Goal: Transaction & Acquisition: Purchase product/service

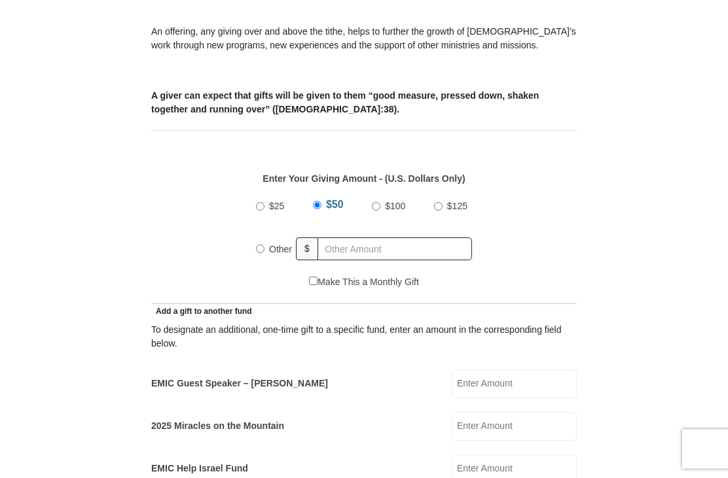
scroll to position [450, 0]
click at [263, 207] on input "$25" at bounding box center [260, 206] width 9 height 9
radio input "true"
click at [264, 253] on input "Other" at bounding box center [260, 248] width 9 height 9
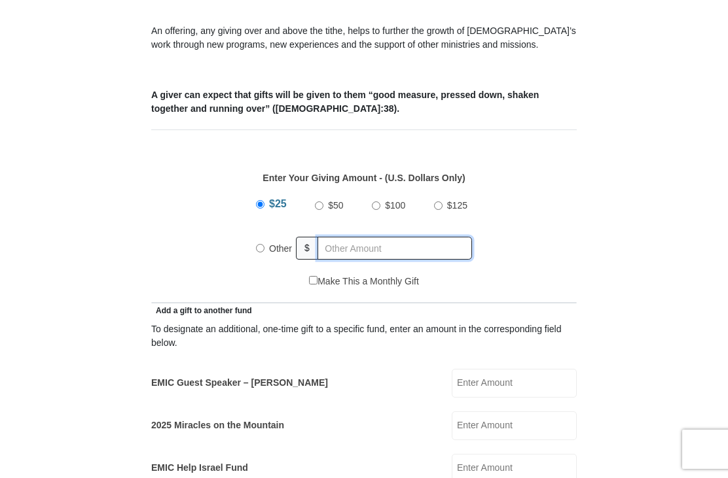
radio input "true"
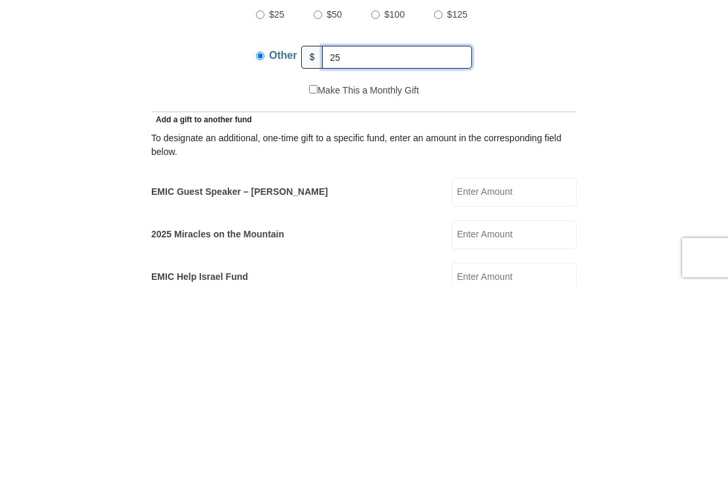
type input "2"
click at [264, 202] on input "$25" at bounding box center [260, 206] width 9 height 9
radio input "true"
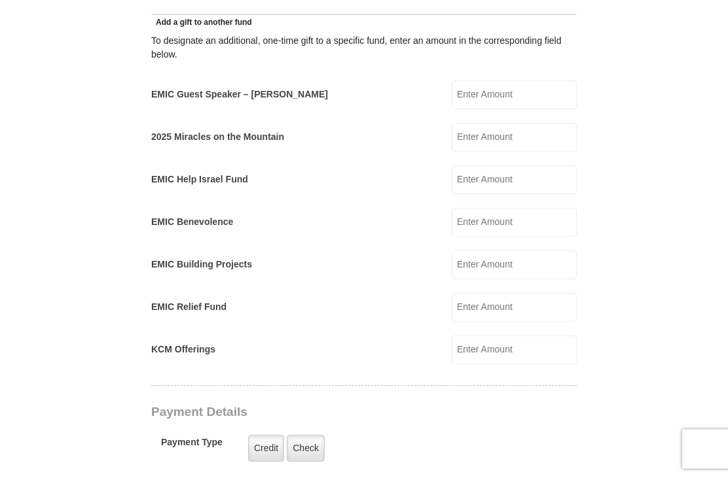
scroll to position [739, 0]
click at [263, 95] on label "EMIC Guest Speaker – [PERSON_NAME]" at bounding box center [239, 95] width 177 height 14
click at [452, 95] on input "EMIC Guest Speaker – [PERSON_NAME]" at bounding box center [514, 95] width 125 height 29
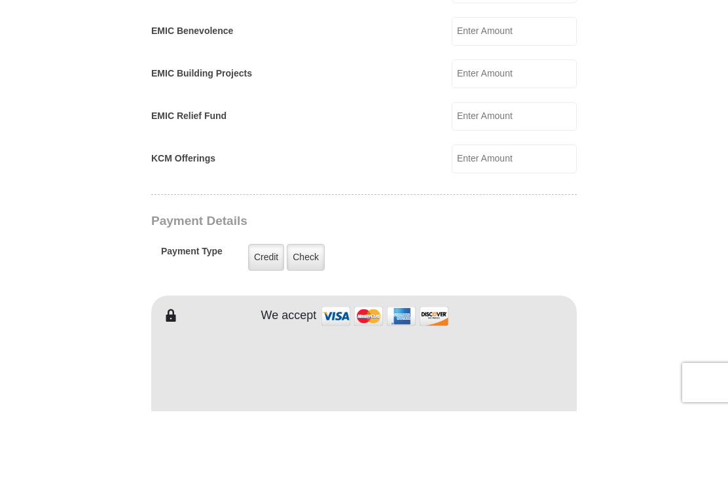
scroll to position [864, 0]
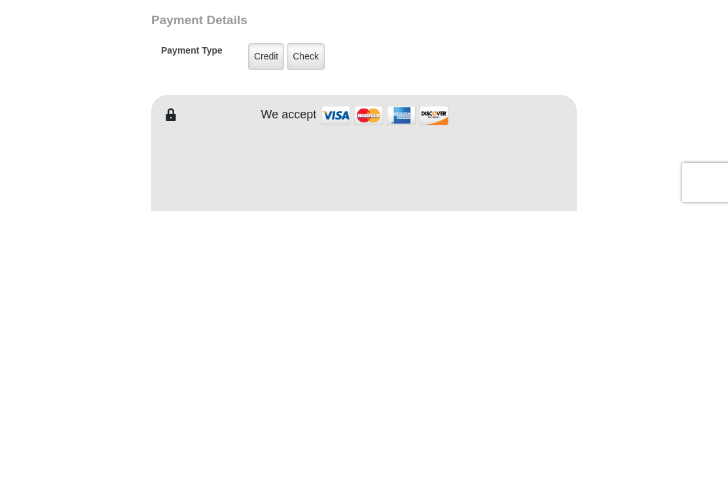
click at [260, 310] on label "Credit" at bounding box center [266, 323] width 36 height 27
click at [0, 0] on input "Credit" at bounding box center [0, 0] width 0 height 0
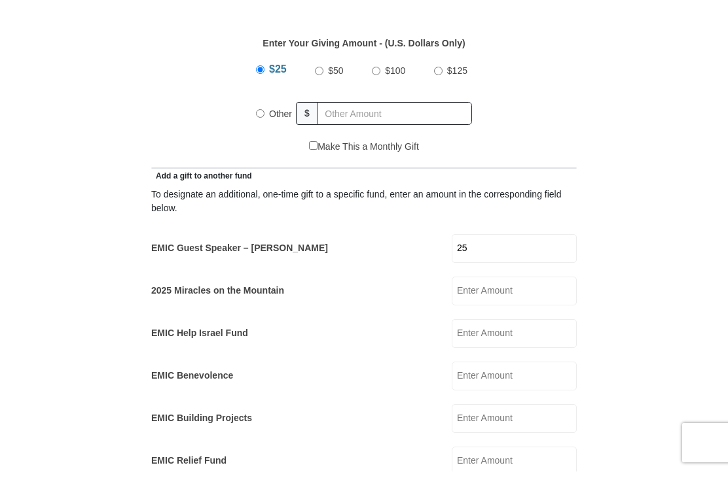
scroll to position [586, 0]
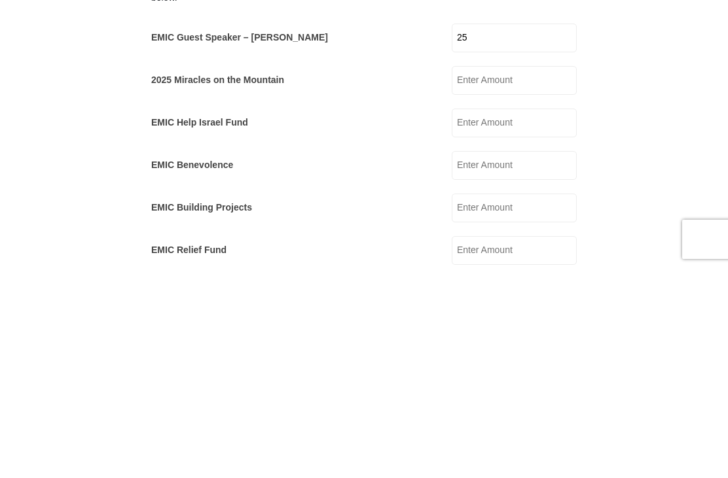
click at [510, 234] on input "25" at bounding box center [514, 248] width 125 height 29
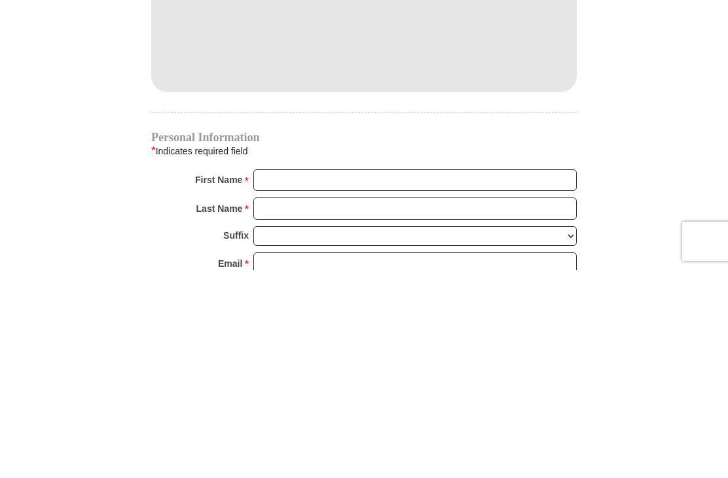
scroll to position [1071, 0]
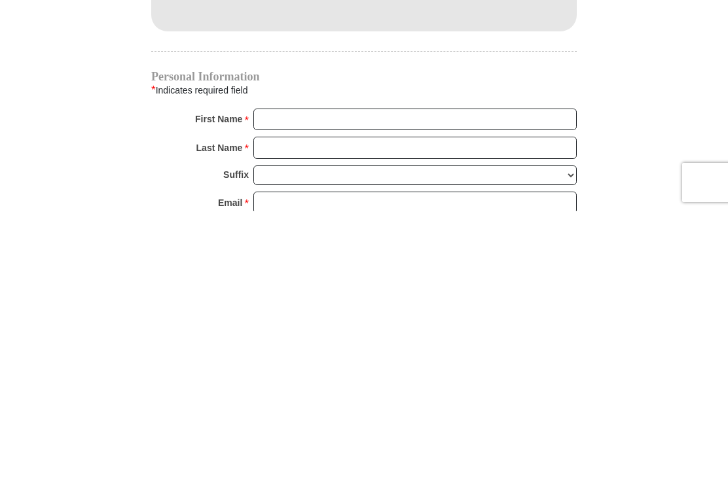
type input "25"
click at [298, 376] on input "First Name *" at bounding box center [414, 387] width 323 height 22
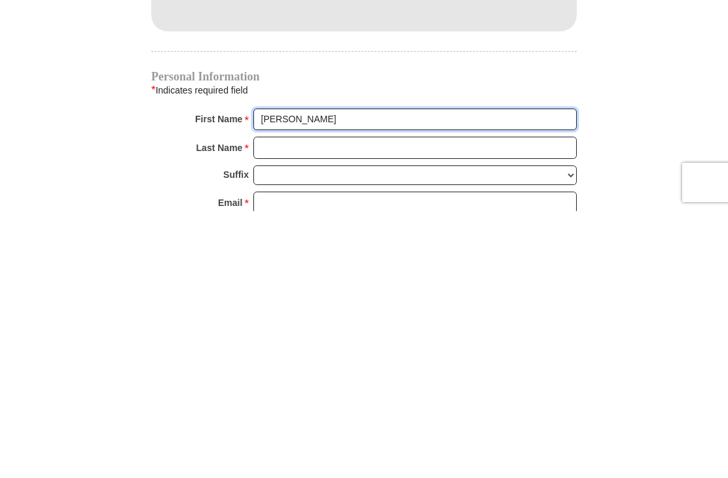
type input "[PERSON_NAME]"
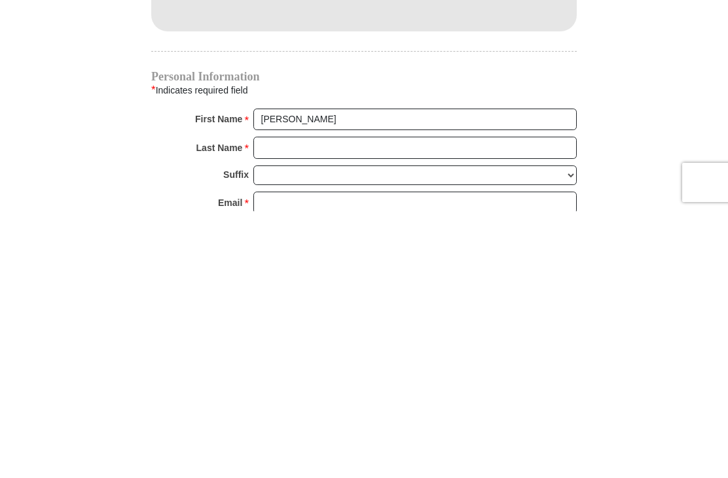
click at [313, 404] on input "Last Name *" at bounding box center [414, 415] width 323 height 22
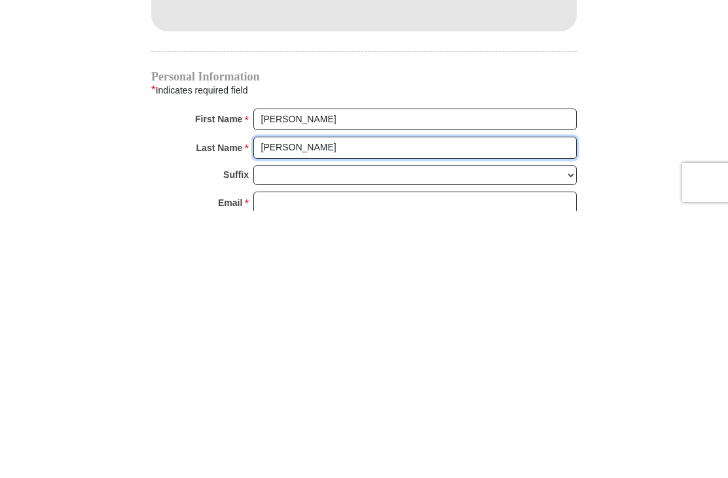
type input "[PERSON_NAME]"
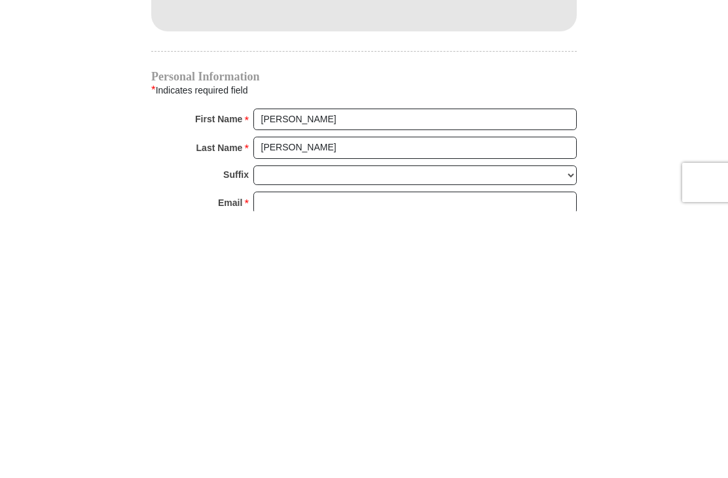
click at [312, 459] on input "Email *" at bounding box center [414, 470] width 323 height 22
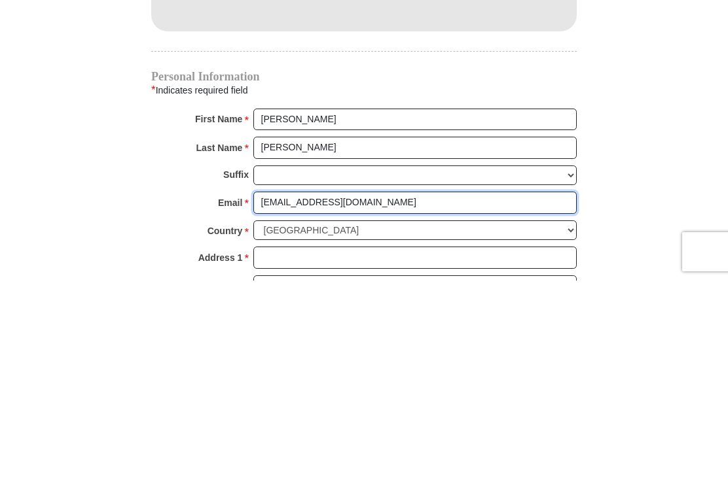
scroll to position [1145, 0]
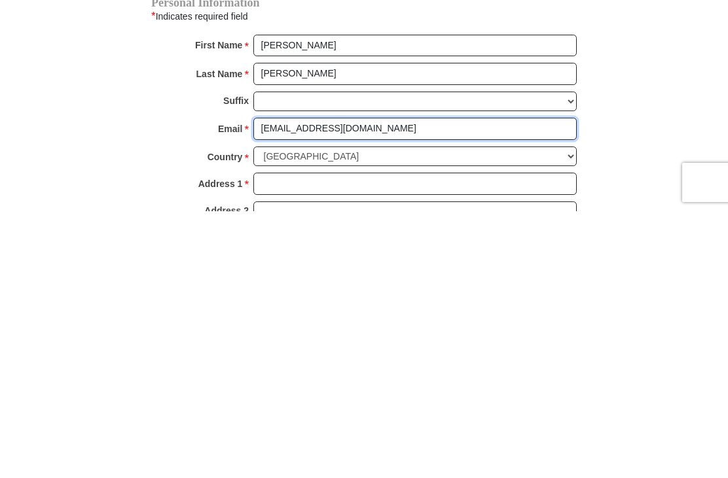
type input "[EMAIL_ADDRESS][DOMAIN_NAME]"
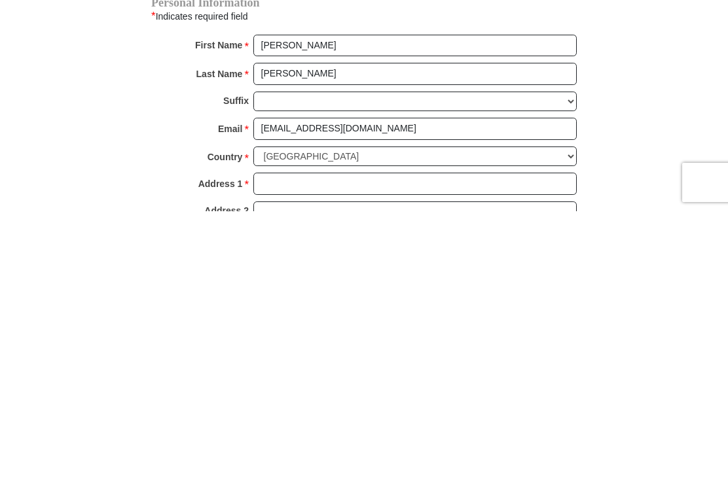
click at [319, 440] on input "Address 1 *" at bounding box center [414, 451] width 323 height 22
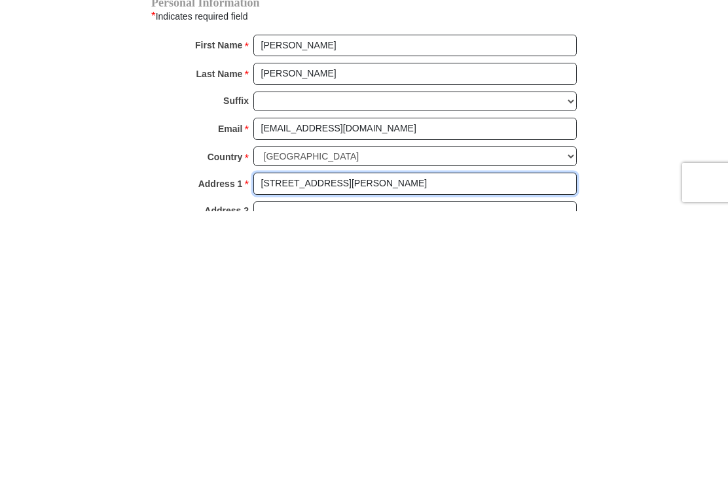
type input "[STREET_ADDRESS][PERSON_NAME]"
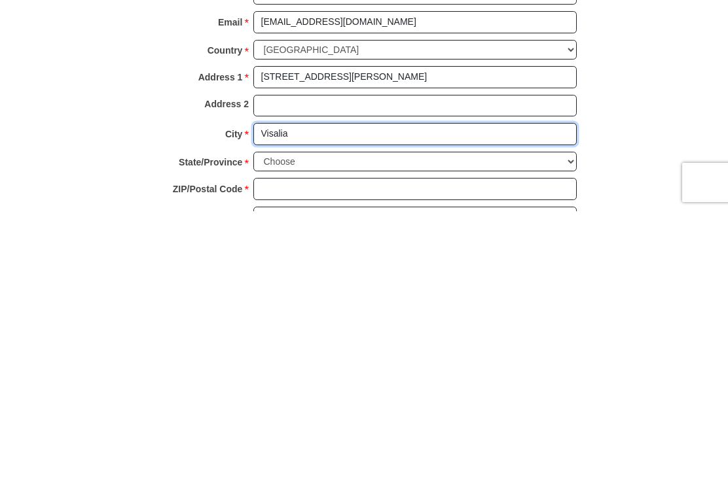
type input "Visalia"
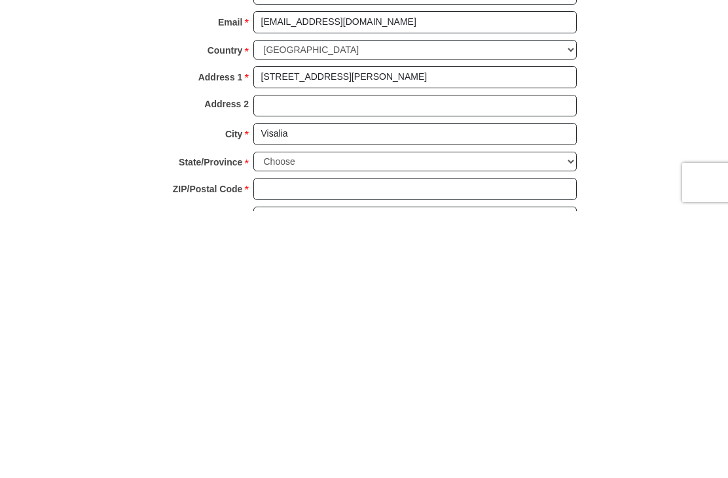
click at [327, 419] on select "Choose [US_STATE] [US_STATE] [US_STATE] [US_STATE] [US_STATE] Armed Forces Amer…" at bounding box center [414, 429] width 323 height 20
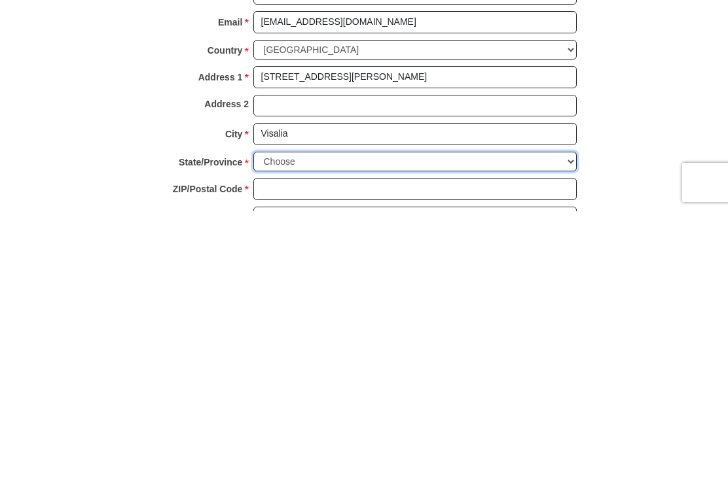
scroll to position [1518, 0]
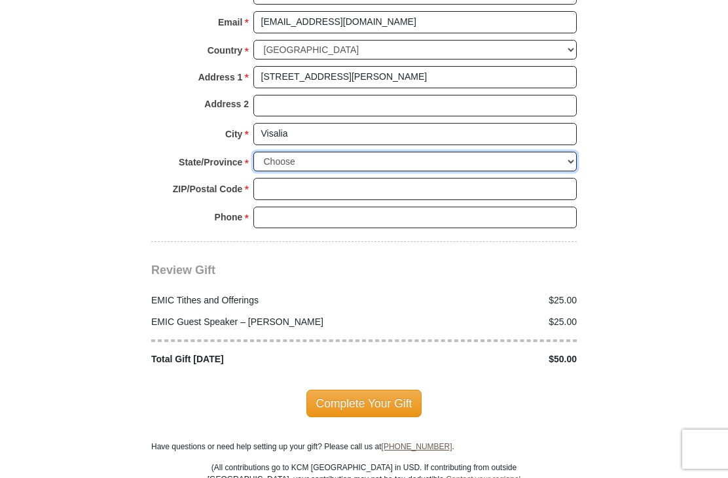
select select "CA"
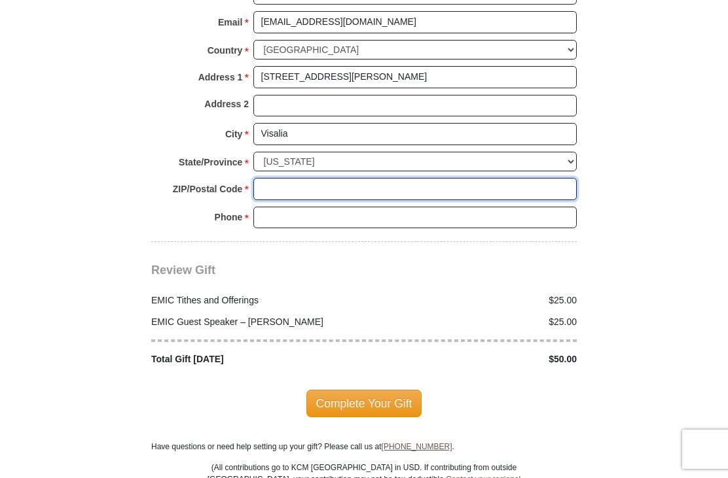
click at [315, 178] on input "ZIP/Postal Code *" at bounding box center [414, 189] width 323 height 22
type input "93292"
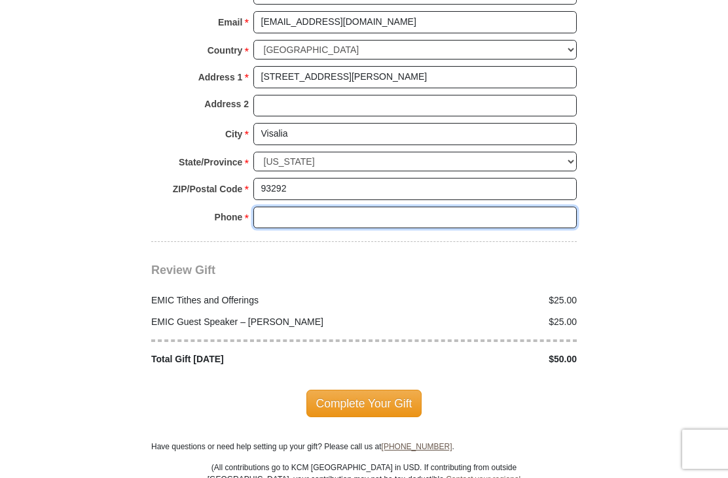
click at [298, 207] on input "Phone * *" at bounding box center [414, 218] width 323 height 22
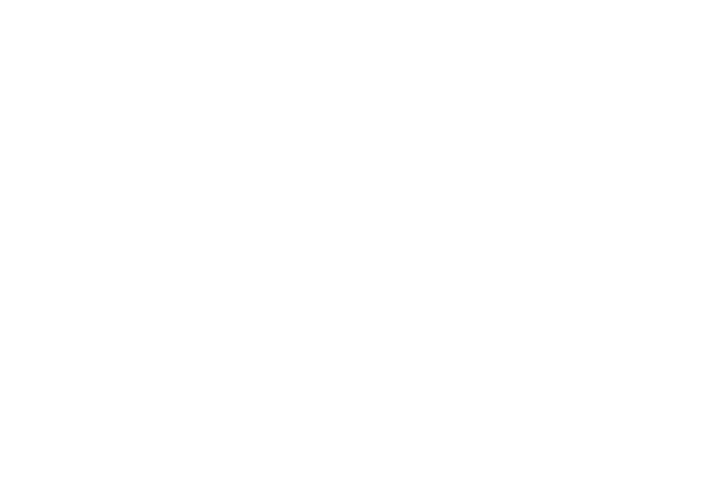
scroll to position [402, 0]
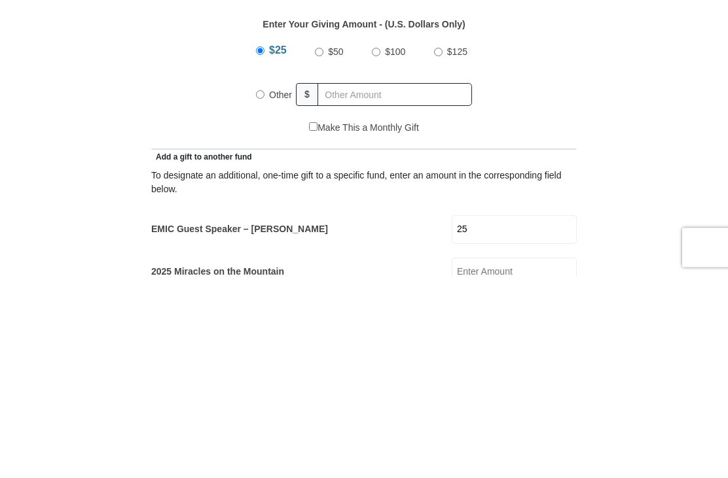
type input "6616190823"
click at [259, 293] on input "Other" at bounding box center [260, 297] width 9 height 9
radio input "true"
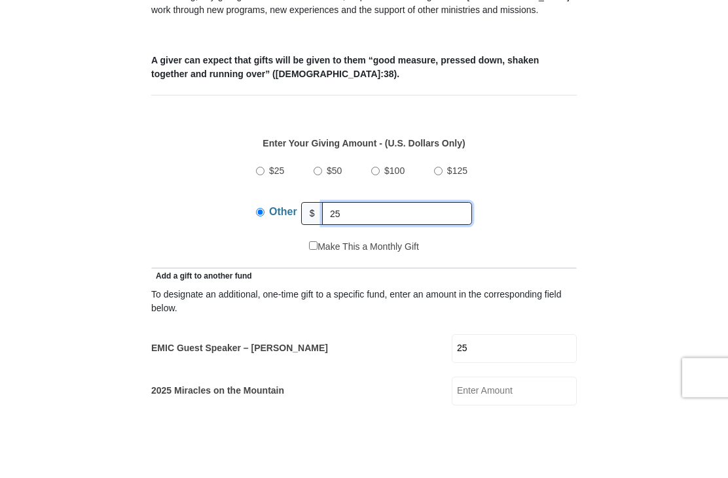
scroll to position [414, 0]
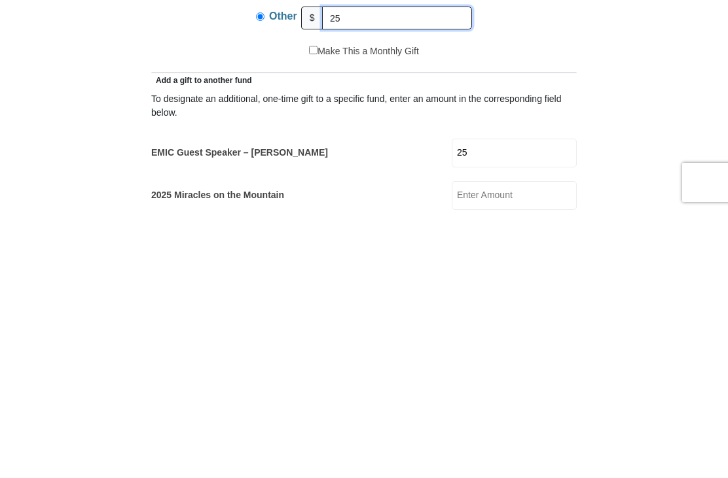
type input "2"
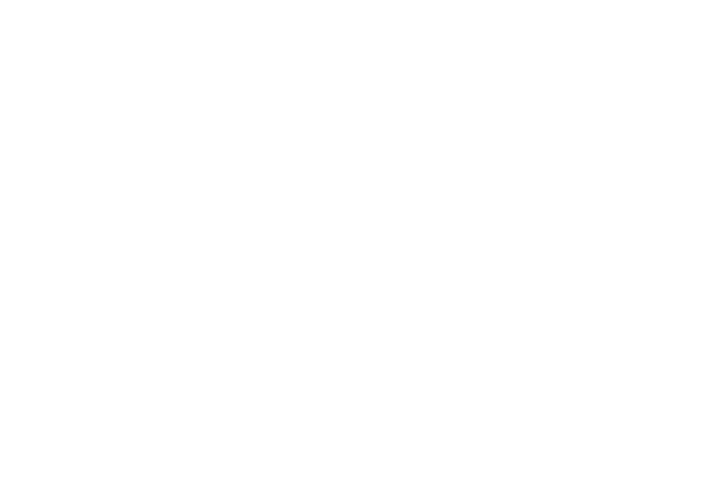
scroll to position [1575, 0]
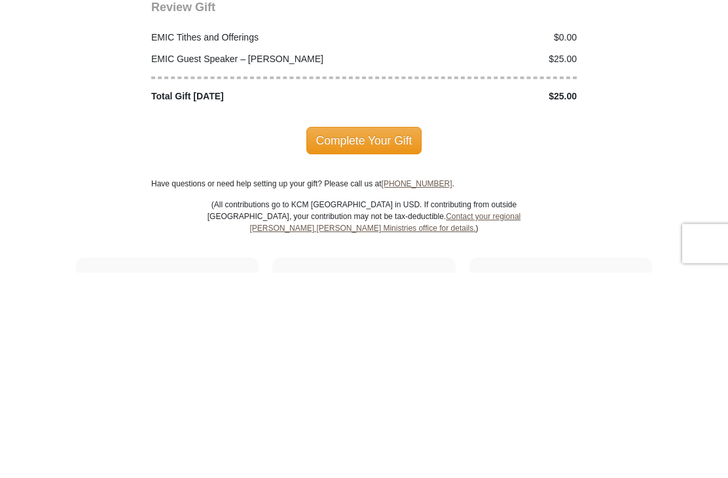
click at [365, 333] on span "Complete Your Gift" at bounding box center [364, 346] width 116 height 27
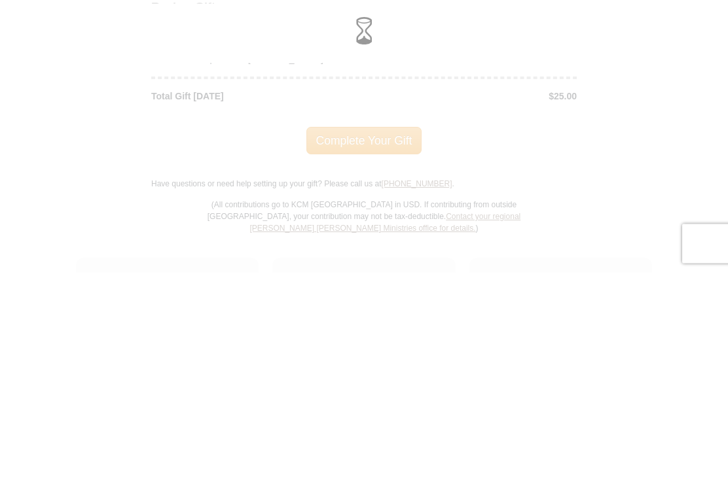
scroll to position [1781, 0]
